Goal: Task Accomplishment & Management: Complete application form

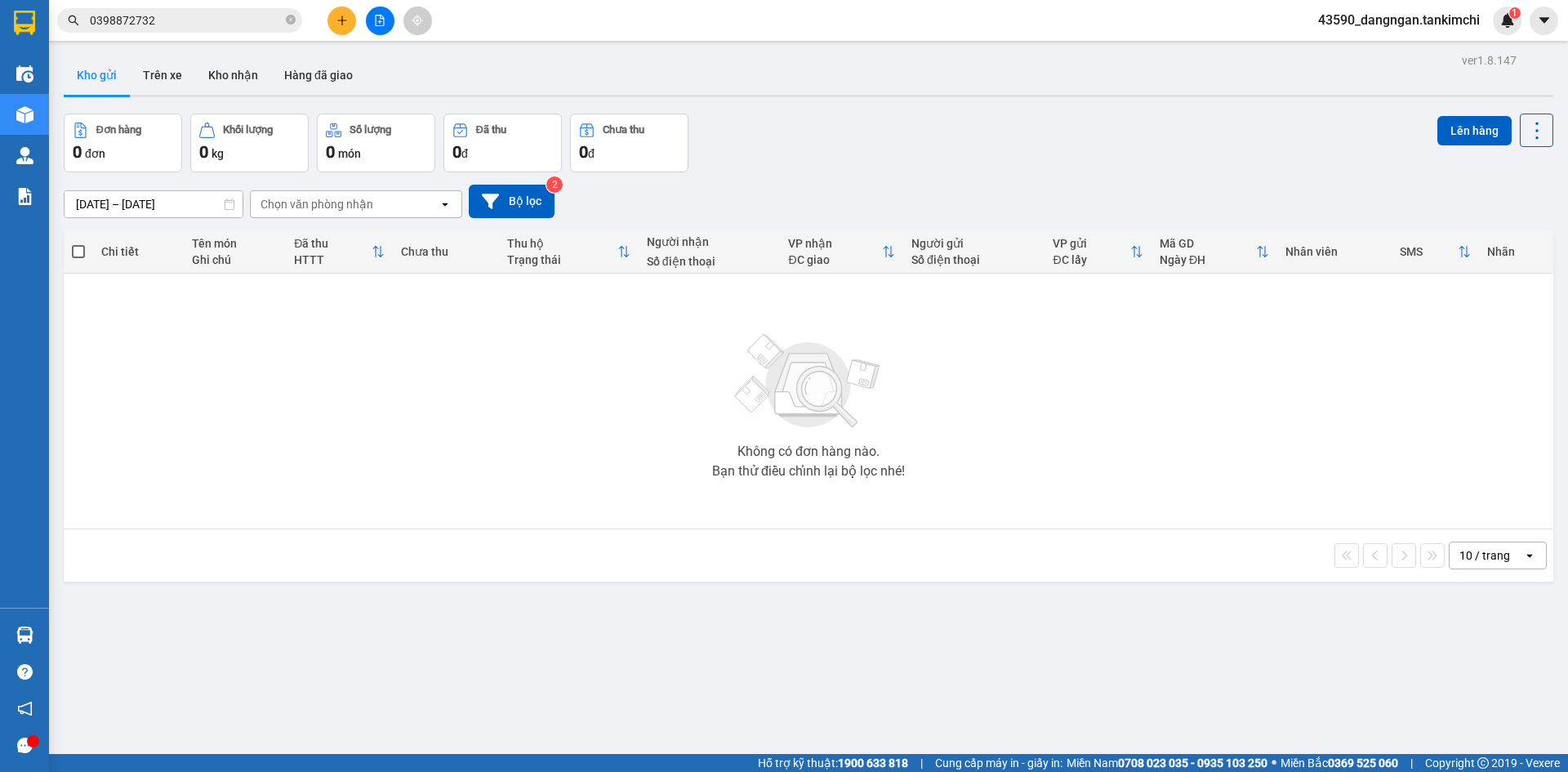
click at [343, 19] on icon "plus" at bounding box center [342, 21] width 12 height 12
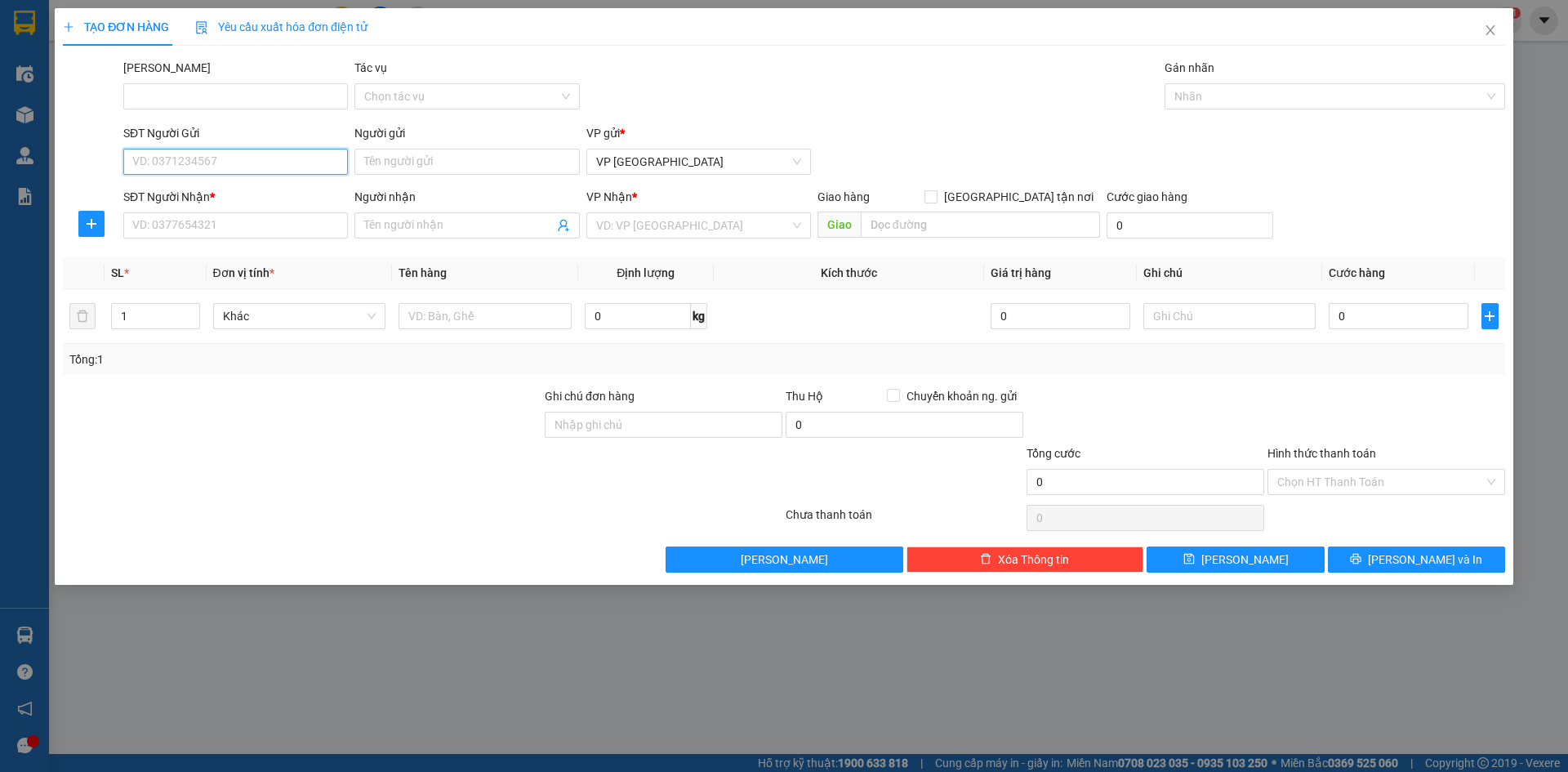
click at [262, 168] on input "SĐT Người Gửi" at bounding box center [235, 161] width 225 height 26
click at [260, 186] on div "0918790321 - Ny" at bounding box center [235, 194] width 205 height 18
type input "0918790321"
type input "Ny"
type input "0905692693"
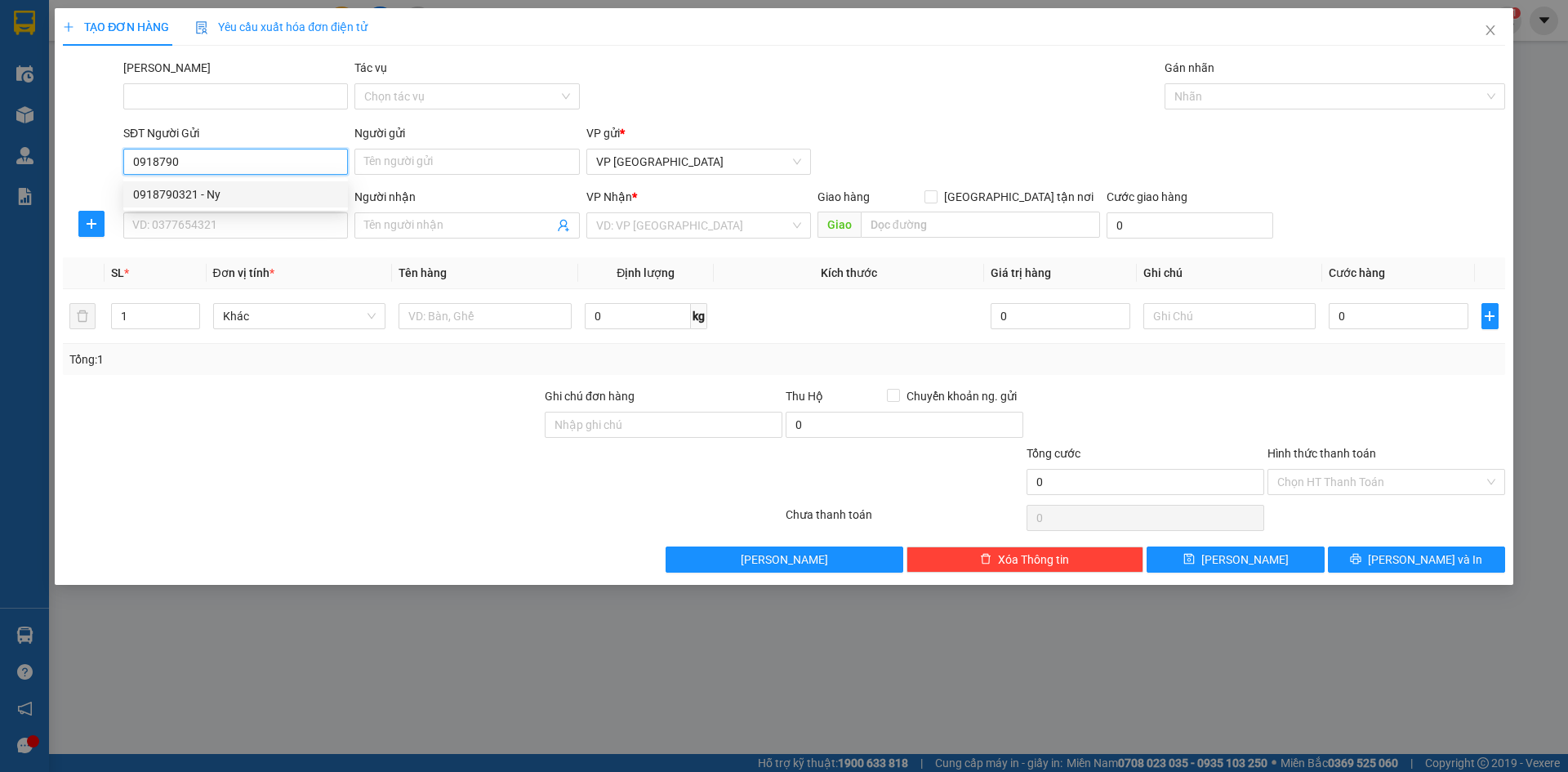
type input "Huy"
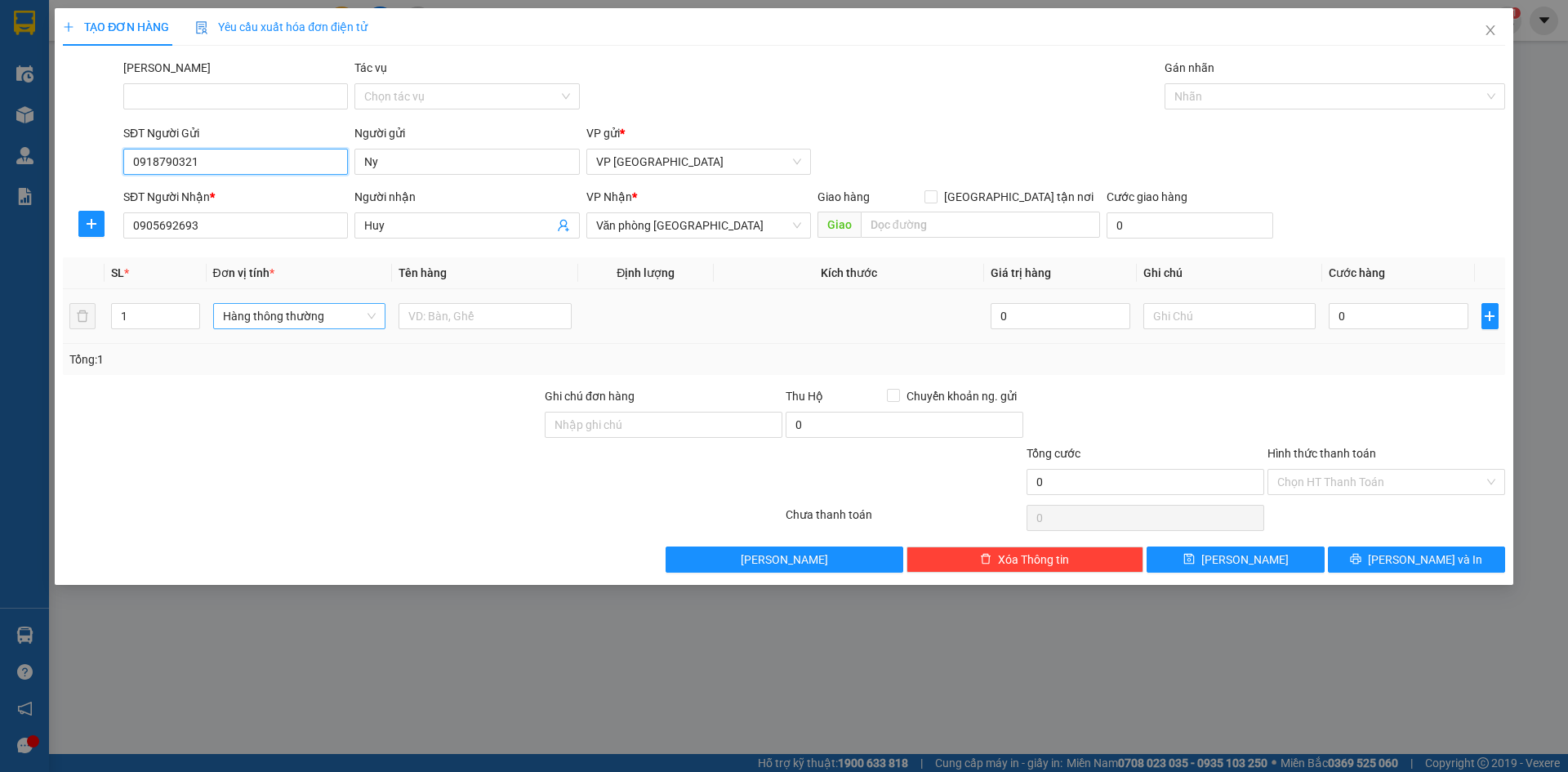
click at [375, 317] on span "Hàng thông thường" at bounding box center [299, 316] width 153 height 25
type input "0918790321"
type input "r"
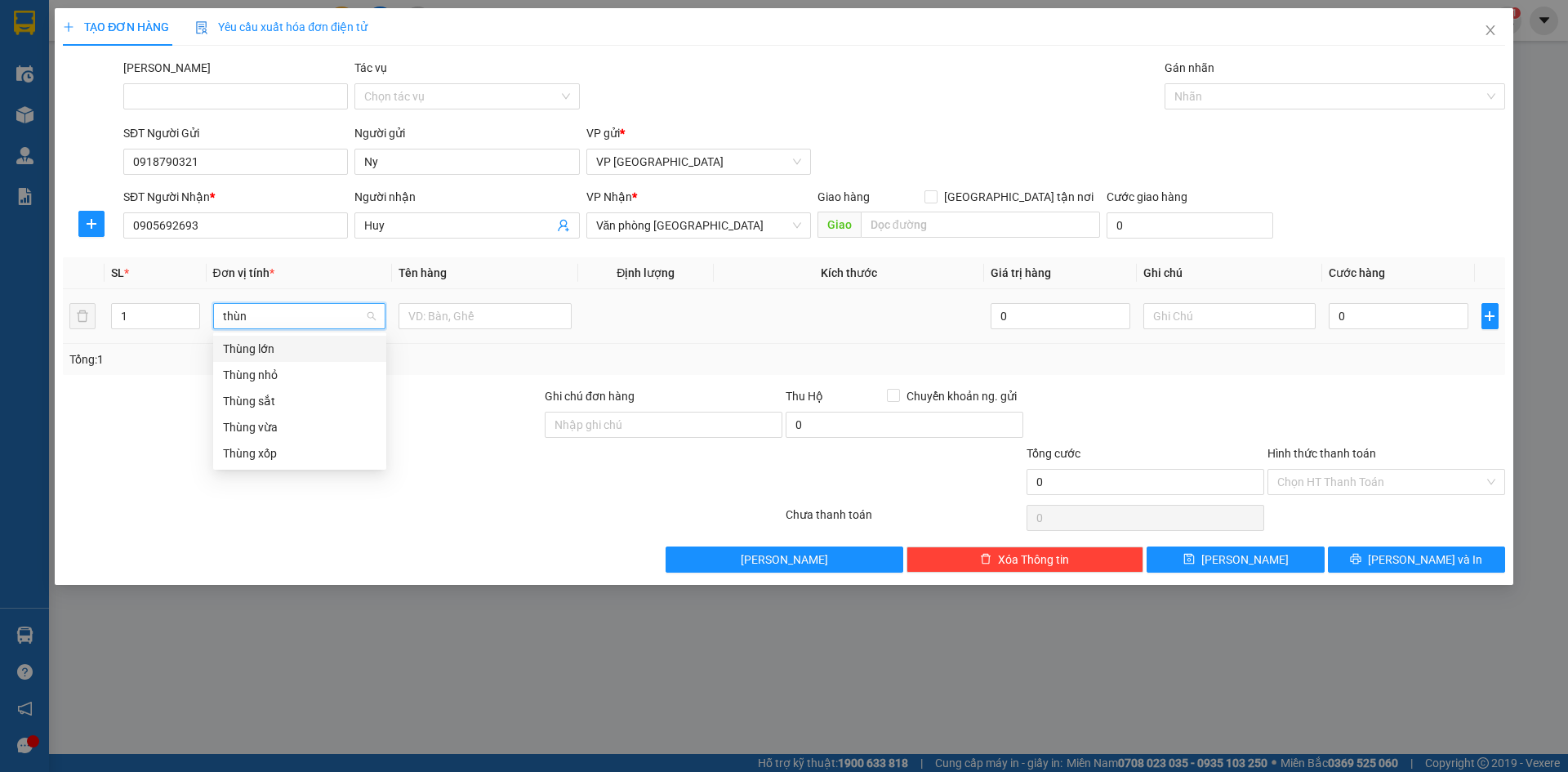
type input "thùng"
click at [359, 360] on div "Thùng lớn" at bounding box center [299, 348] width 173 height 26
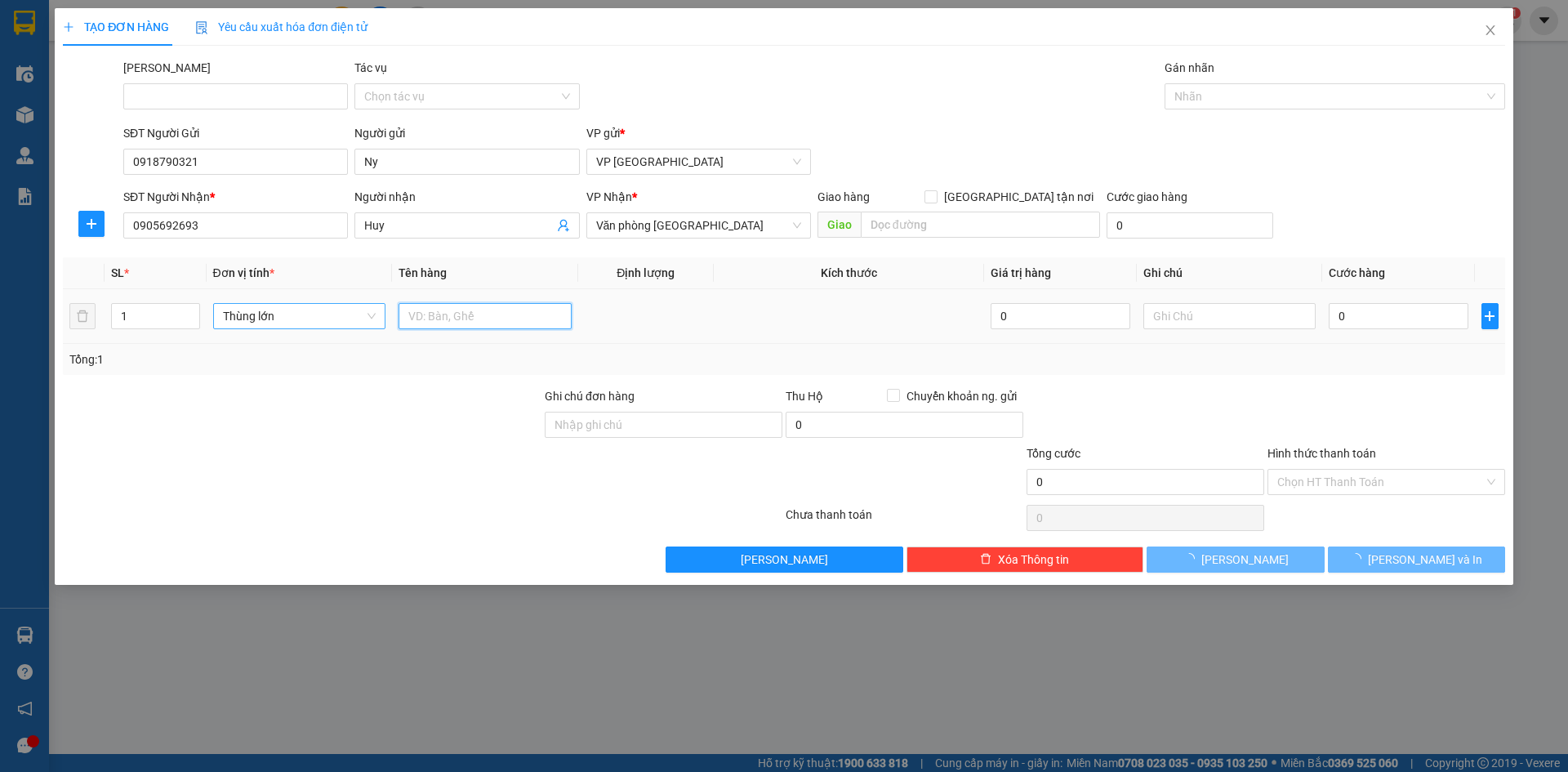
click at [469, 313] on input "text" at bounding box center [485, 316] width 173 height 26
click at [469, 313] on input "sen đá 50000" at bounding box center [485, 316] width 173 height 26
type input "sen đá"
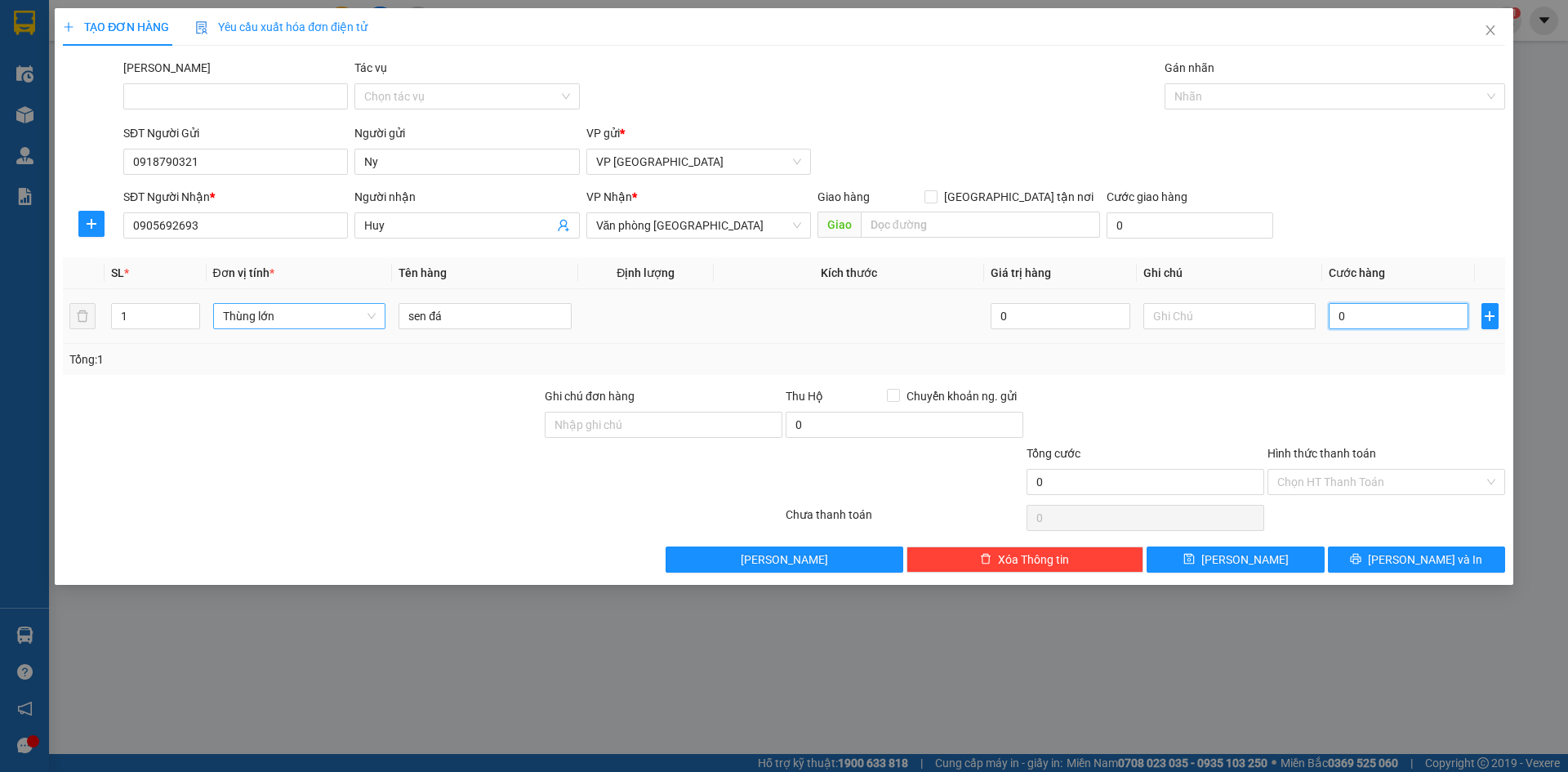
click at [1378, 314] on input "0" at bounding box center [1397, 316] width 138 height 26
paste input "50.00"
type input "50.000"
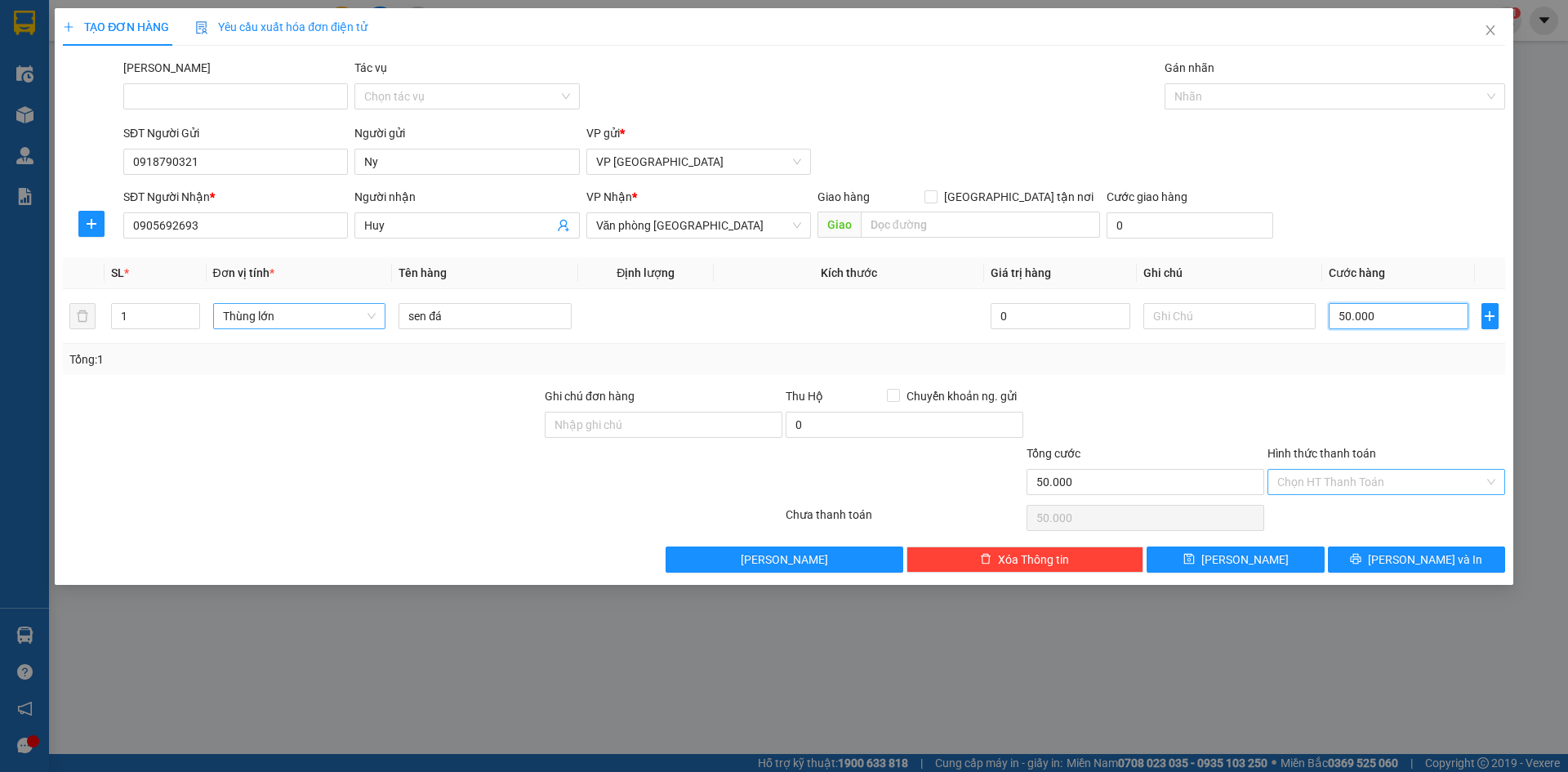
type input "50.000"
click at [1375, 478] on input "Hình thức thanh toán" at bounding box center [1381, 482] width 207 height 25
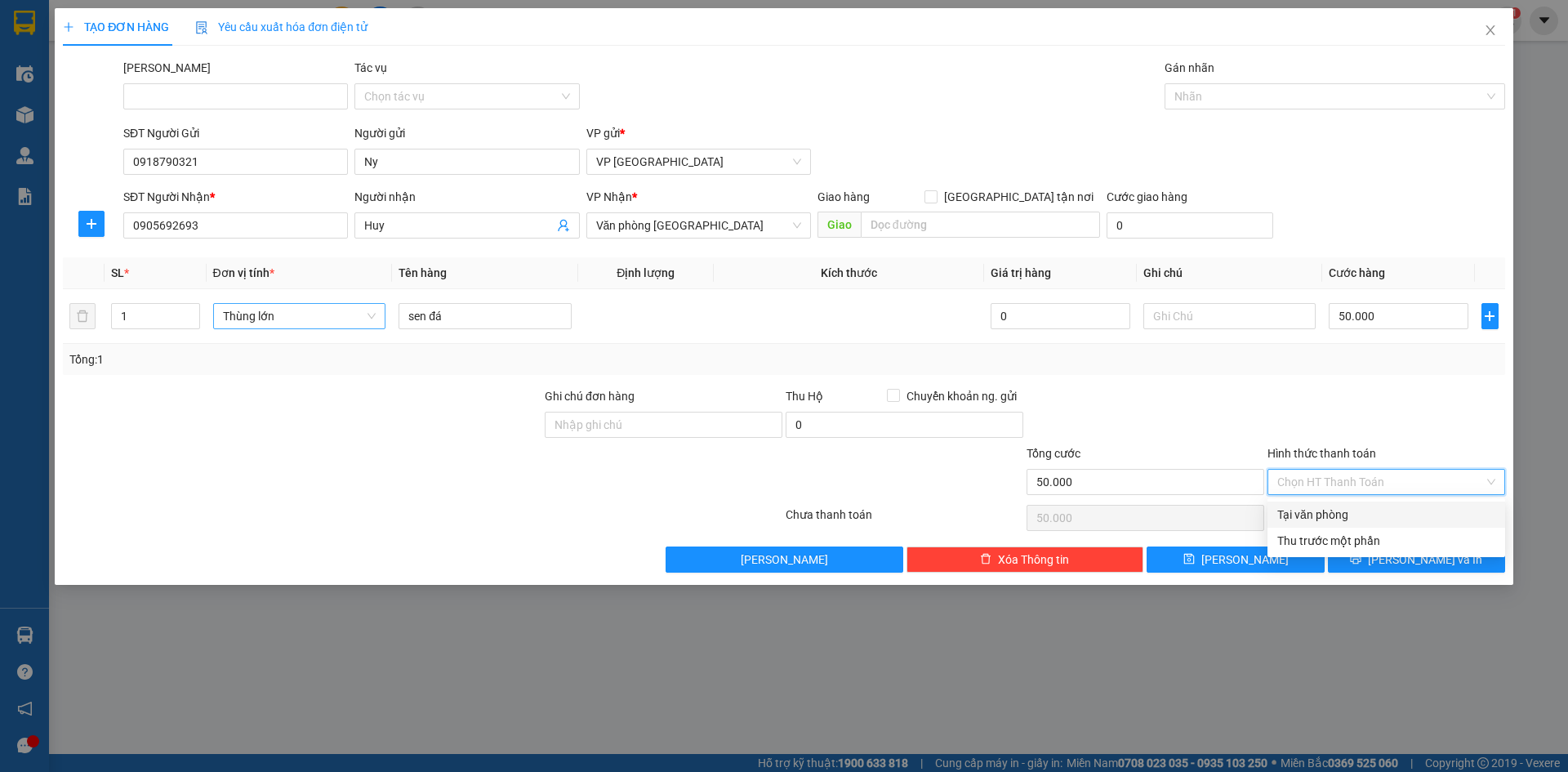
click at [1371, 517] on div "Tại văn phòng" at bounding box center [1386, 514] width 218 height 18
type input "0"
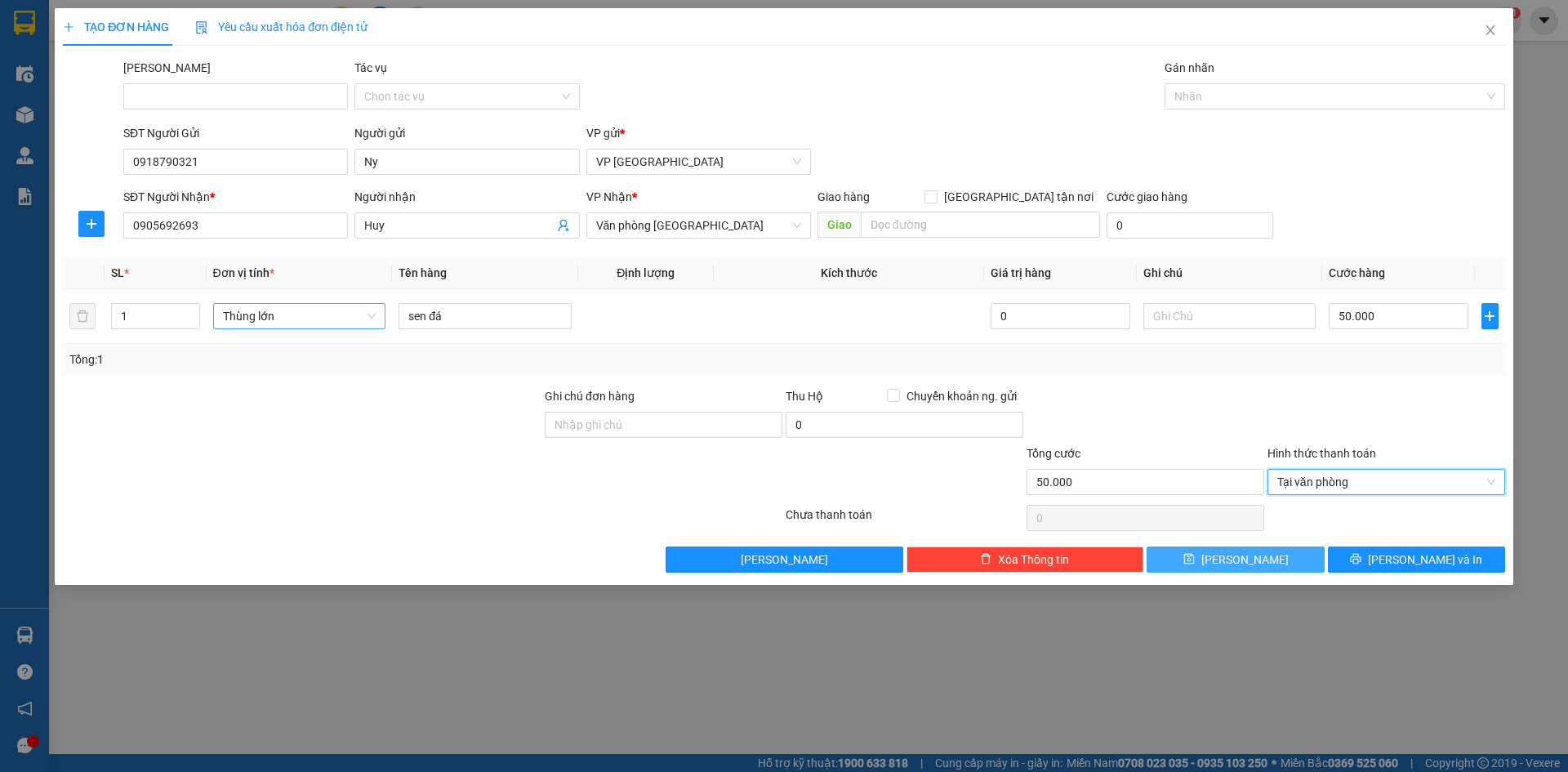
click at [1294, 549] on button "[PERSON_NAME]" at bounding box center [1235, 559] width 178 height 26
type input "0"
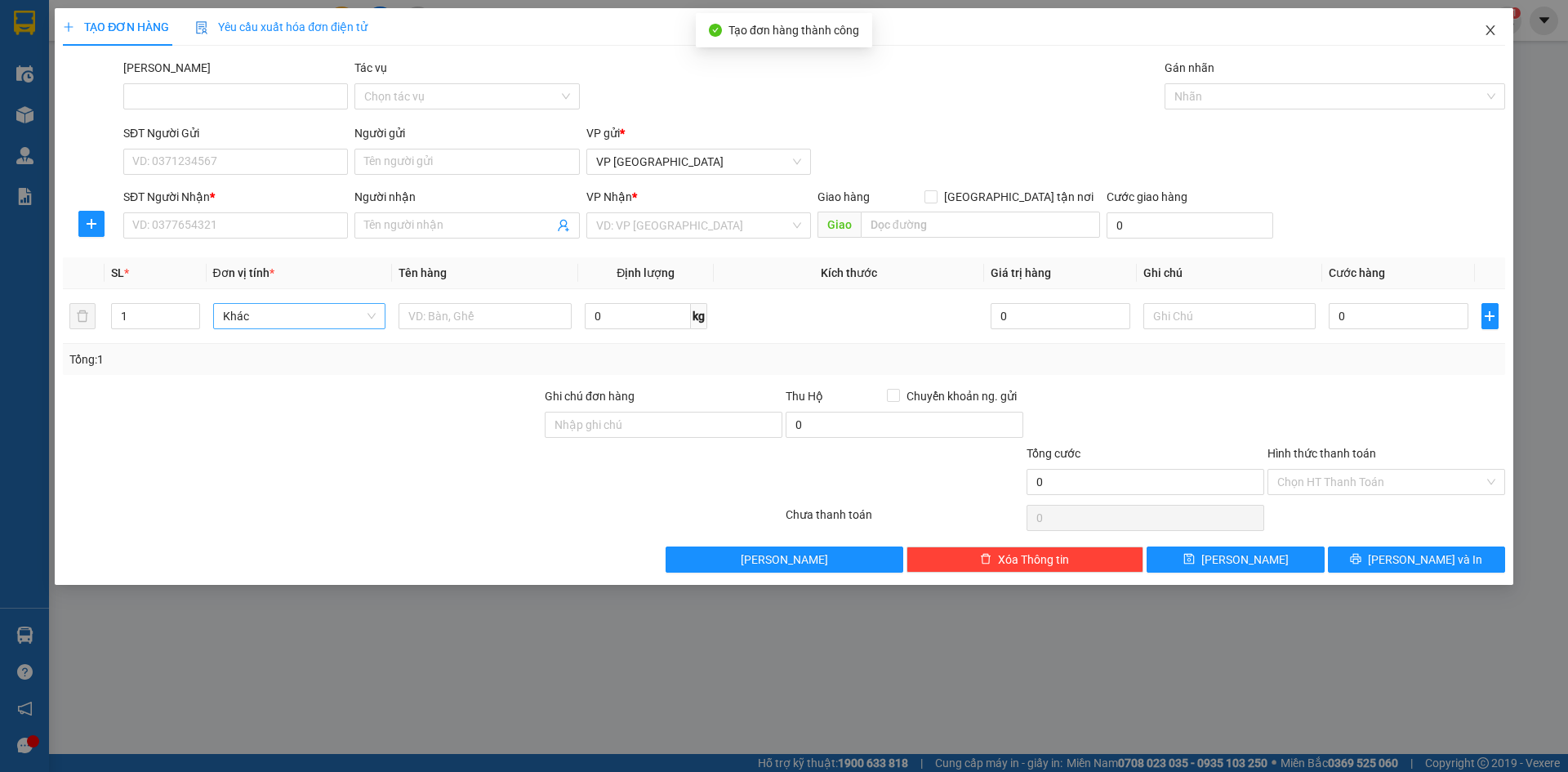
click at [1488, 32] on icon "close" at bounding box center [1490, 29] width 13 height 13
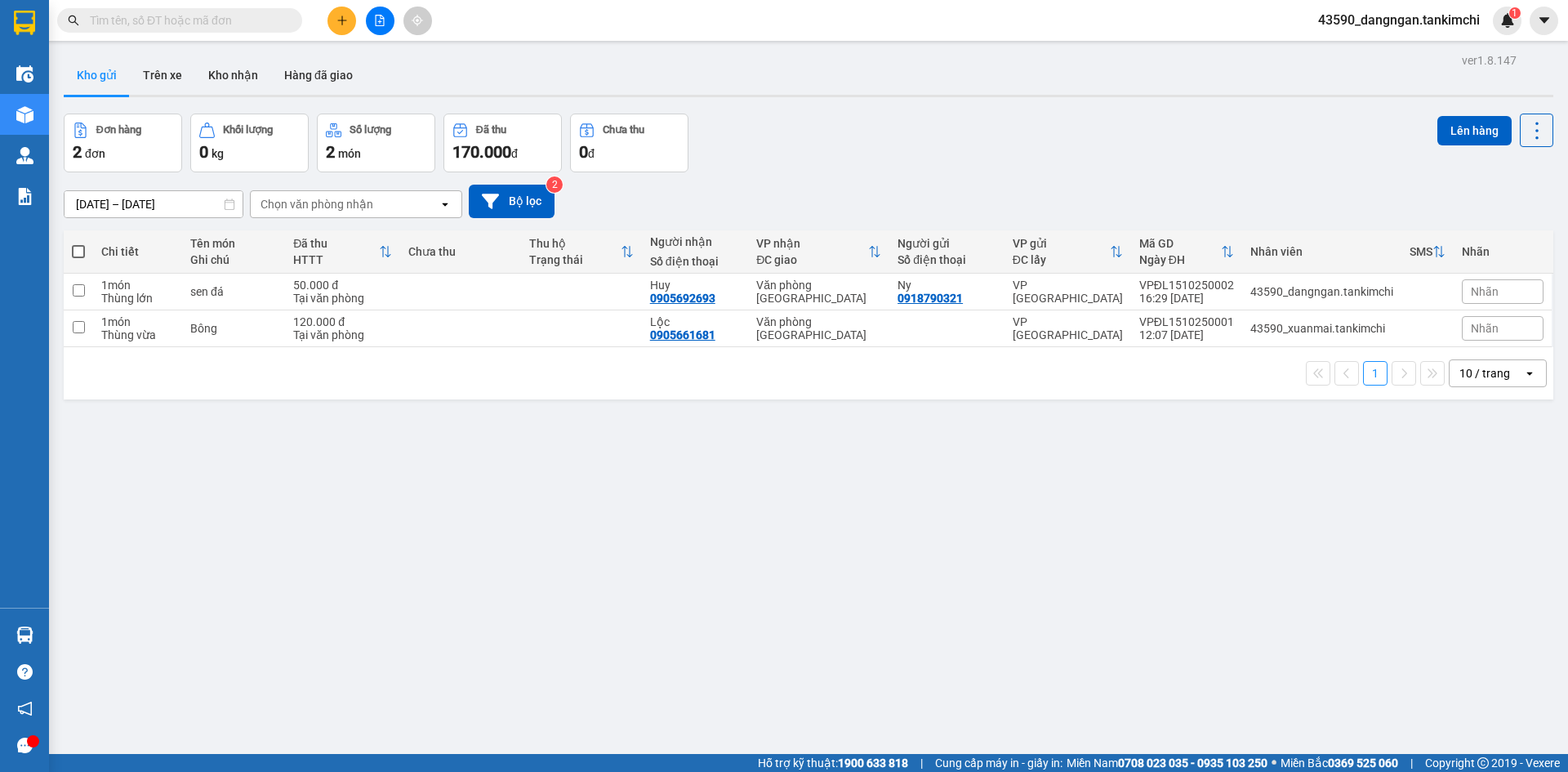
drag, startPoint x: 379, startPoint y: 615, endPoint x: 330, endPoint y: 643, distance: 56.4
click at [379, 615] on div "ver 1.8.147 Kho gửi Trên xe Kho nhận Hàng đã giao Đơn hàng 2 đơn Khối lượng 0 k…" at bounding box center [808, 435] width 1502 height 772
click at [29, 735] on div at bounding box center [32, 741] width 12 height 12
